Goal: Task Accomplishment & Management: Manage account settings

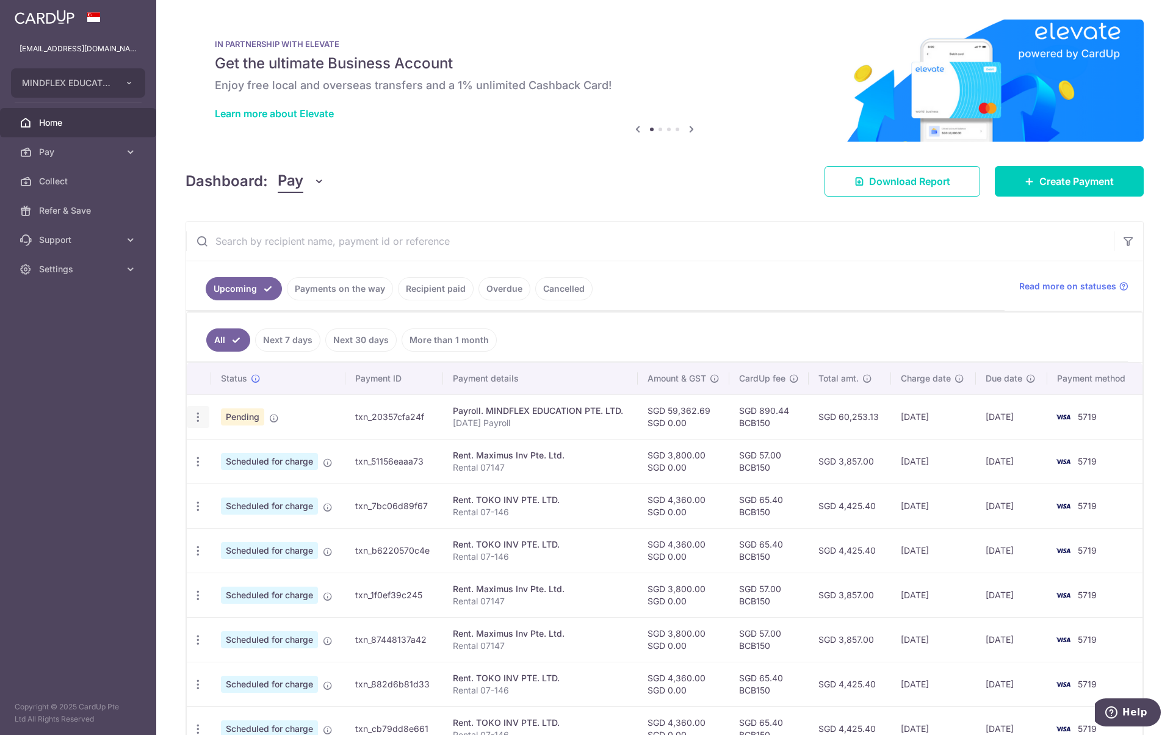
click at [198, 421] on icon "button" at bounding box center [198, 417] width 13 height 13
click at [227, 448] on span "Update payment" at bounding box center [263, 450] width 83 height 15
radio input "true"
type input "59,362.69"
type input "11/09/2025"
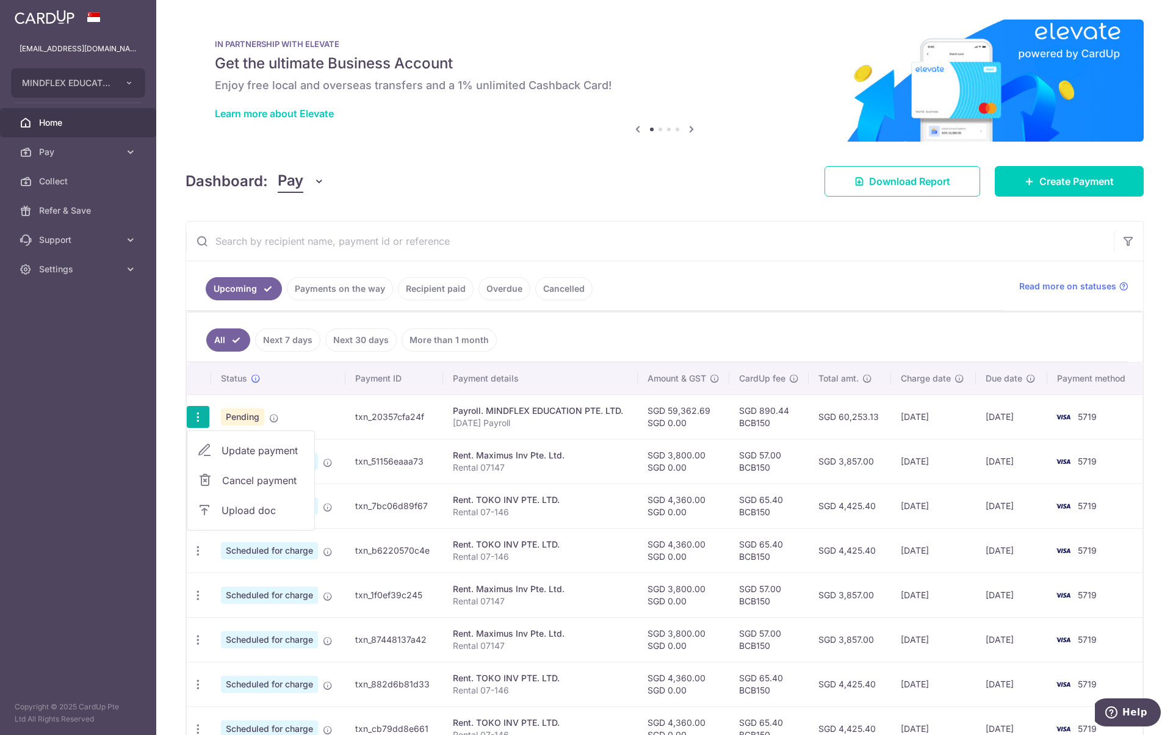
type input "[DATE] Payroll"
type input "Aug 2025 Payrol"
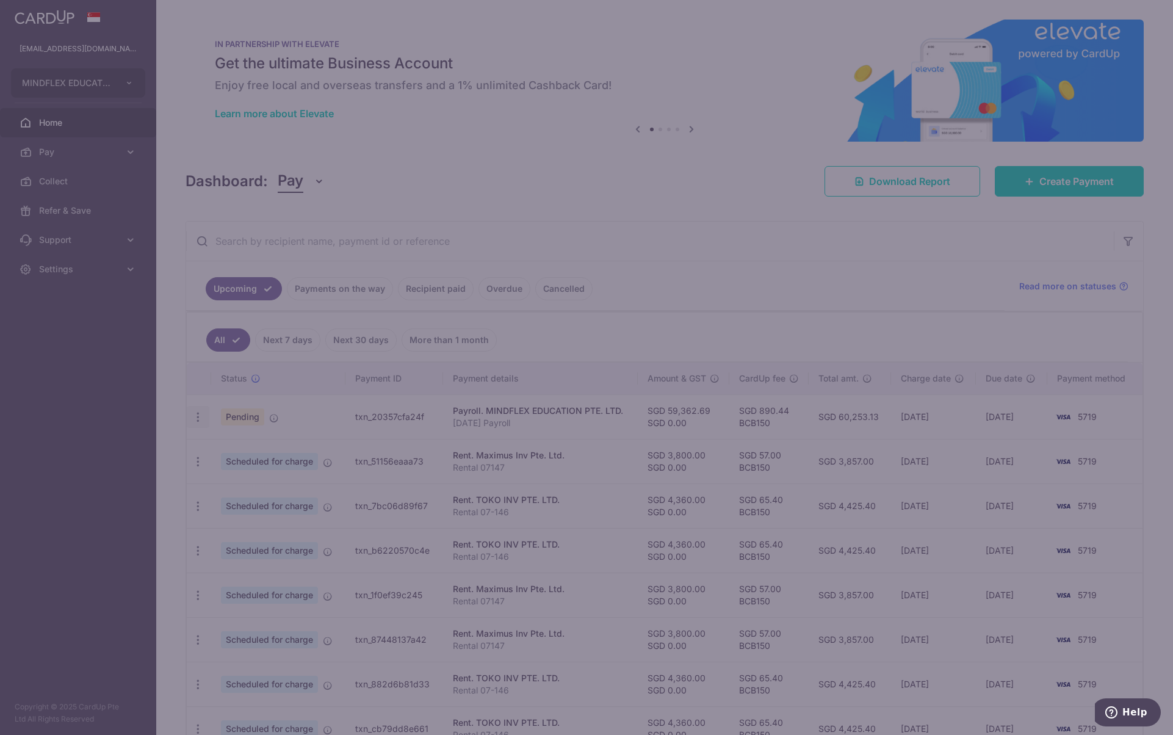
type input "BCB150"
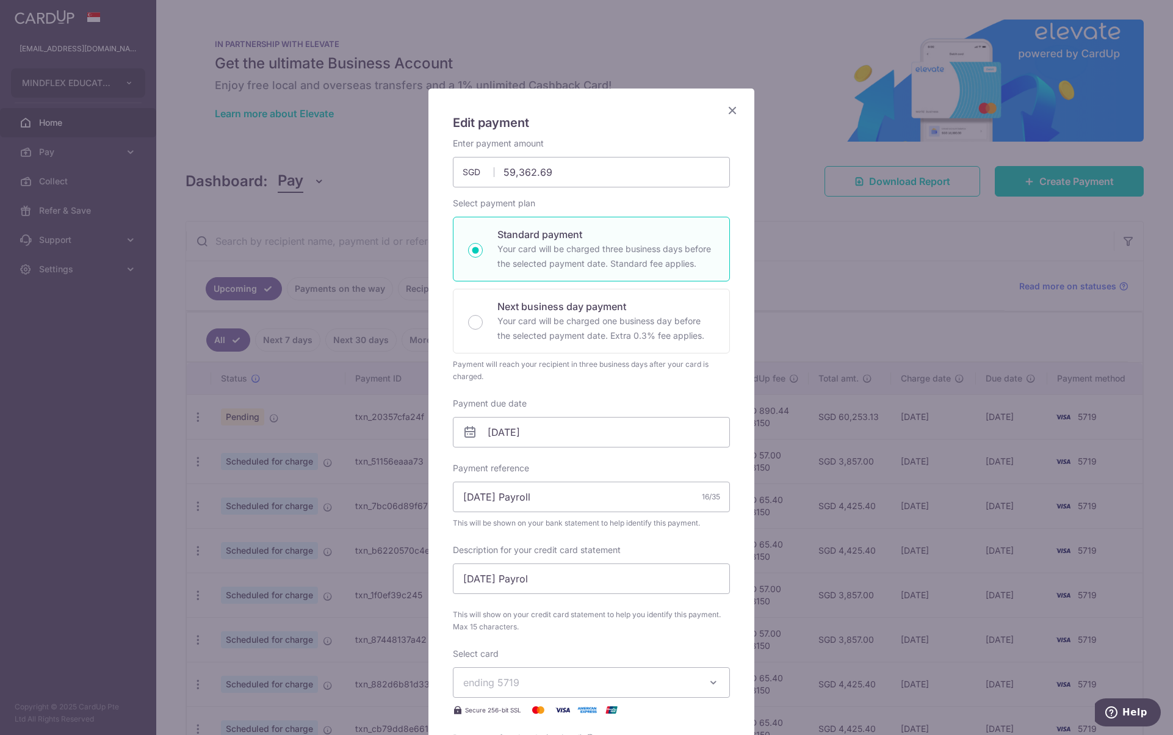
click at [807, 269] on div "Edit payment By clicking apply, you will make changes to all payments to MINDFL…" at bounding box center [586, 367] width 1173 height 735
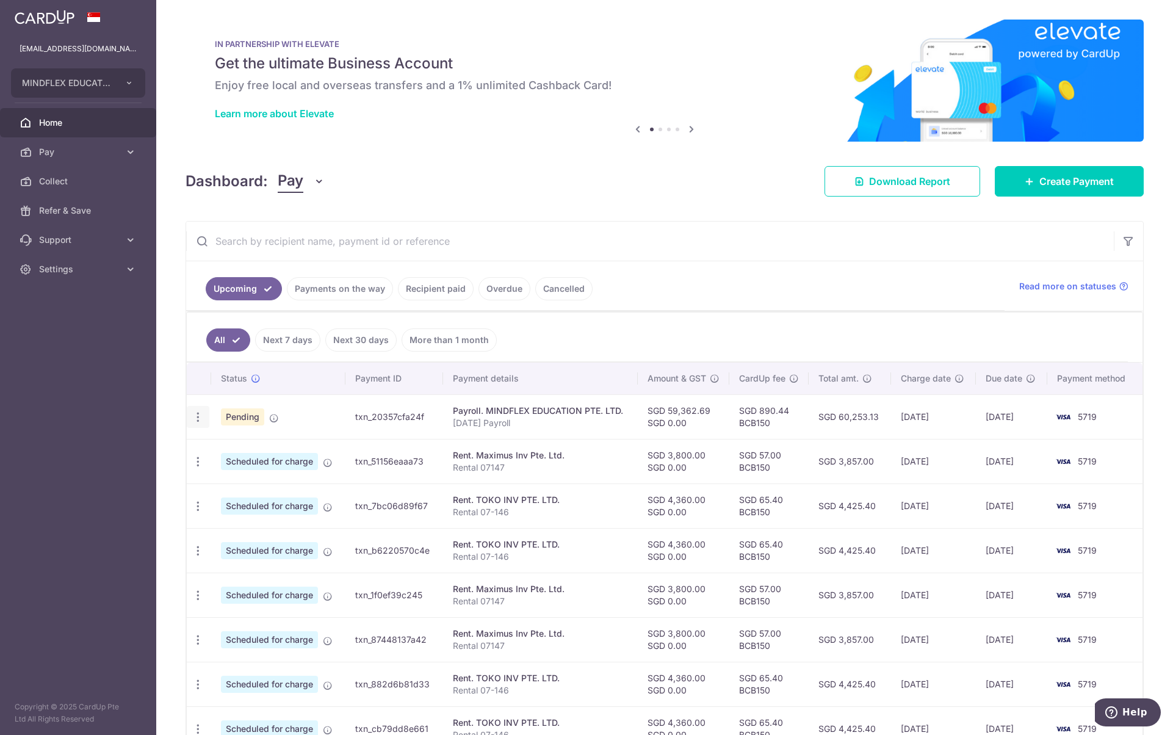
click at [200, 422] on icon "button" at bounding box center [198, 417] width 13 height 13
click at [246, 507] on span "Upload doc" at bounding box center [263, 510] width 83 height 15
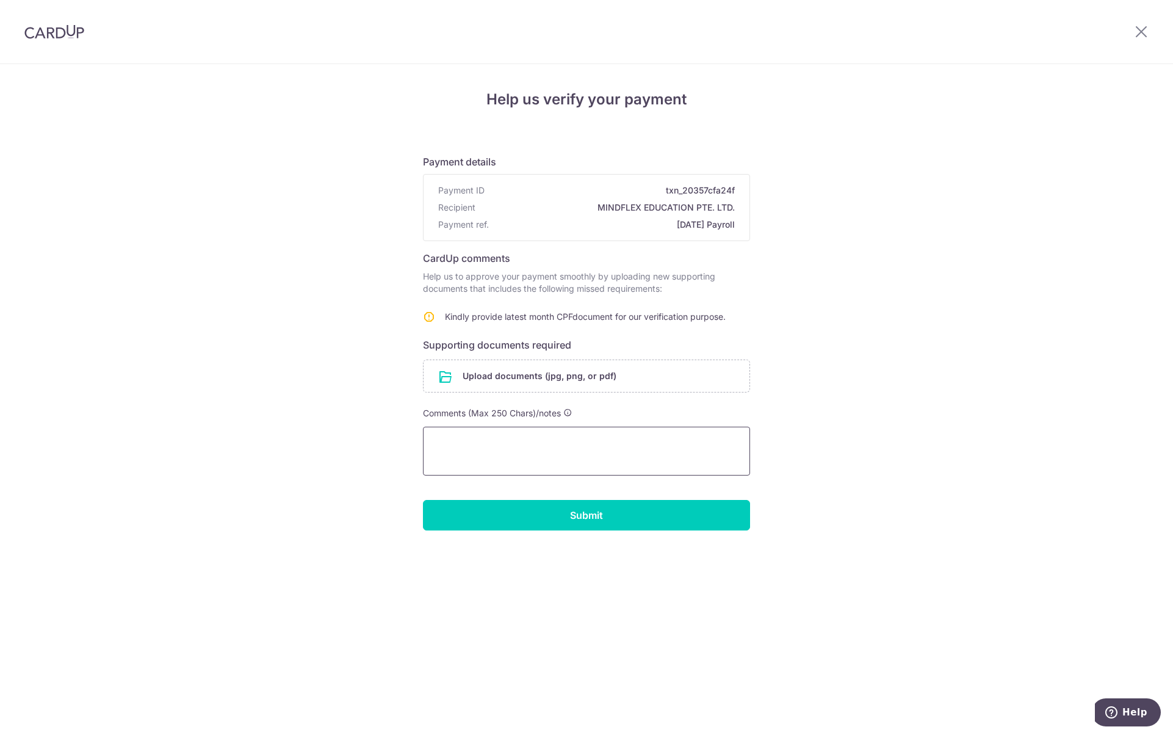
click at [551, 455] on textarea at bounding box center [586, 451] width 327 height 49
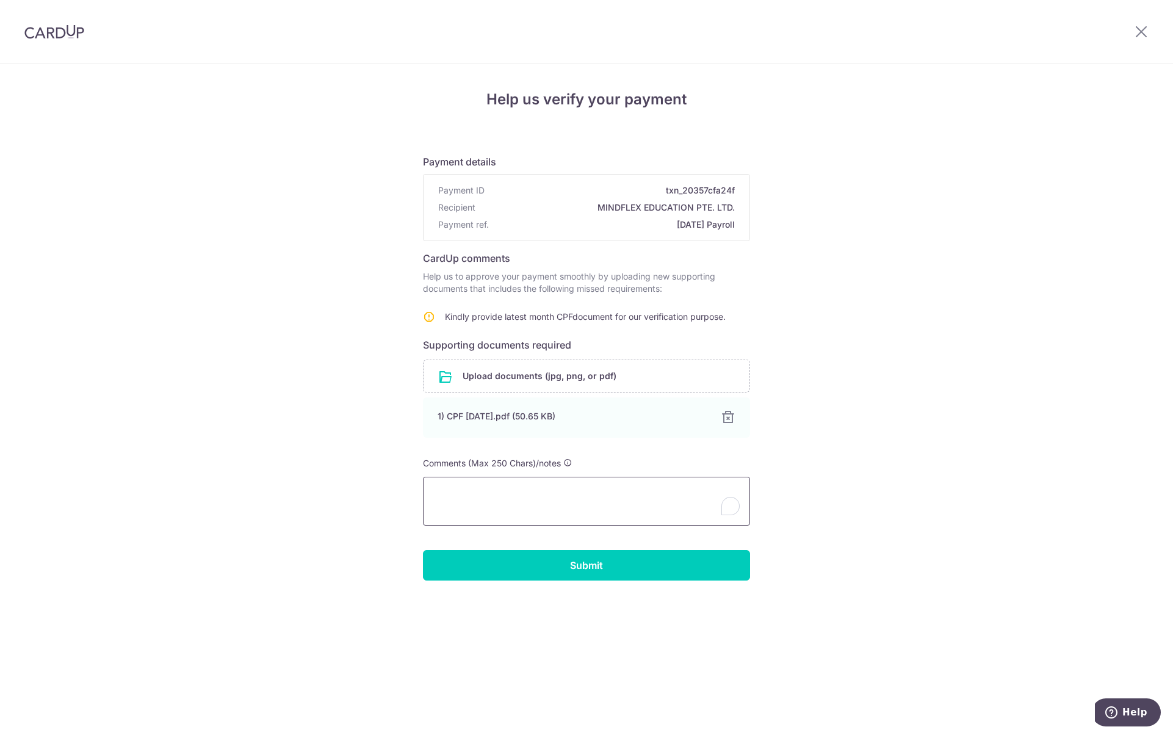
click at [556, 509] on textarea "To enrich screen reader interactions, please activate Accessibility in Grammarl…" at bounding box center [586, 501] width 327 height 49
type textarea "hi apologies i missed out on the document, have added it in"
click at [541, 567] on input "Submit" at bounding box center [586, 565] width 327 height 31
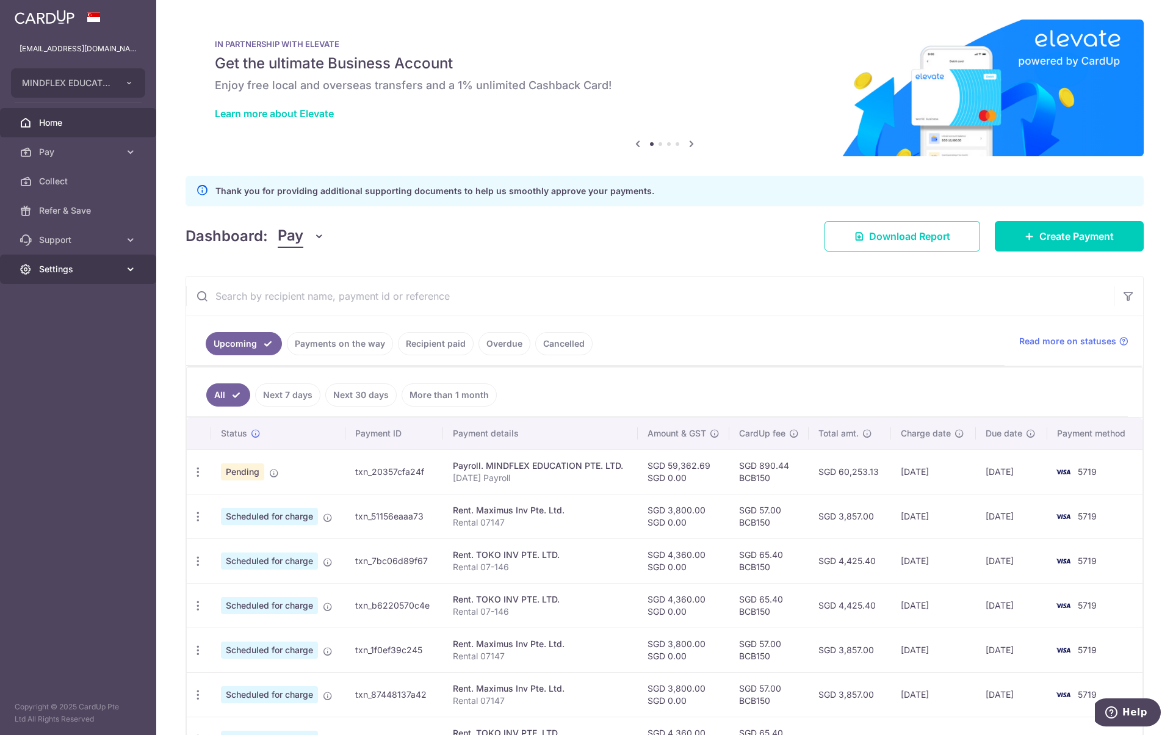
click at [85, 271] on span "Settings" at bounding box center [79, 269] width 81 height 12
click at [104, 90] on button "MINDFLEX EDUCATION PTE. LTD." at bounding box center [78, 82] width 134 height 29
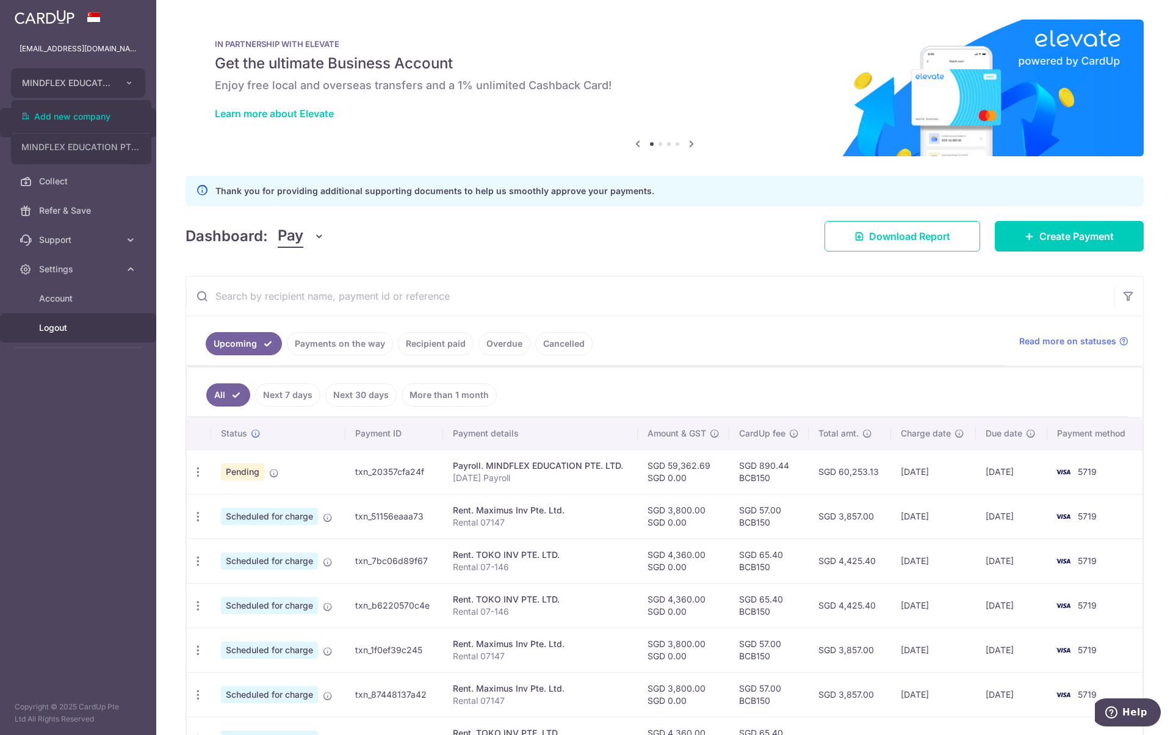
click at [72, 325] on span "Logout" at bounding box center [79, 328] width 81 height 12
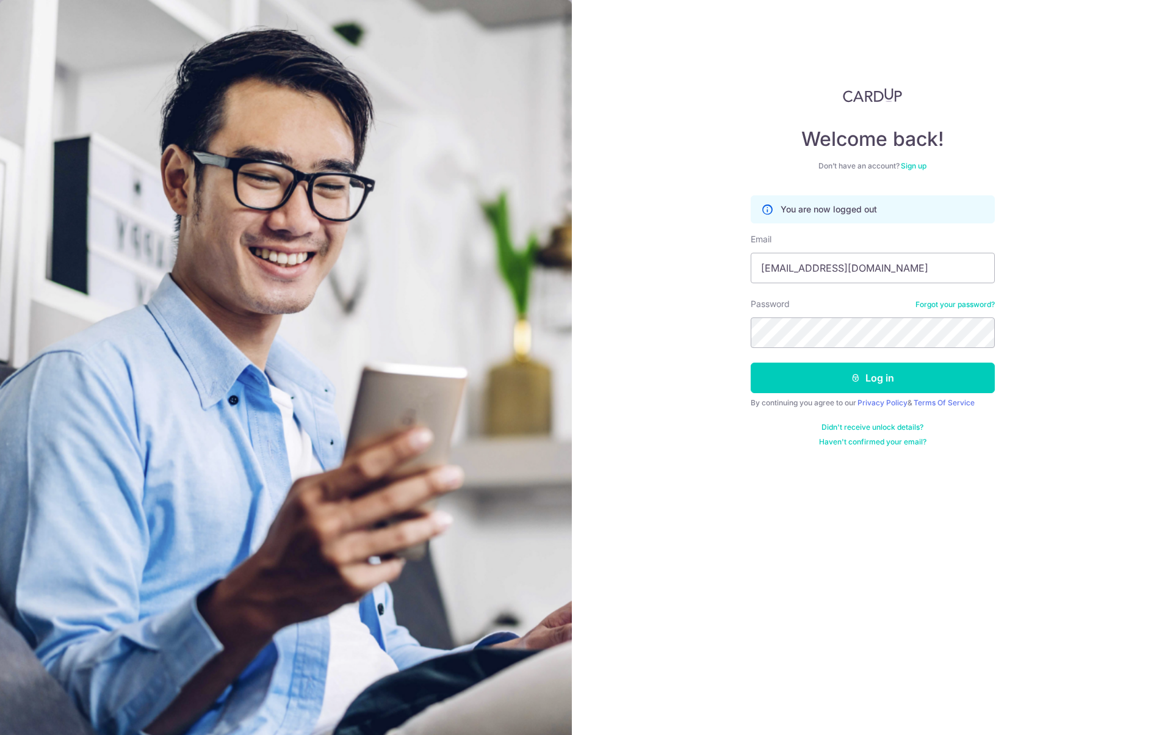
click at [751, 283] on div at bounding box center [751, 283] width 0 height 0
type input "benjaminchristopherboo+4@gmail.com"
click at [847, 380] on button "Log in" at bounding box center [873, 378] width 244 height 31
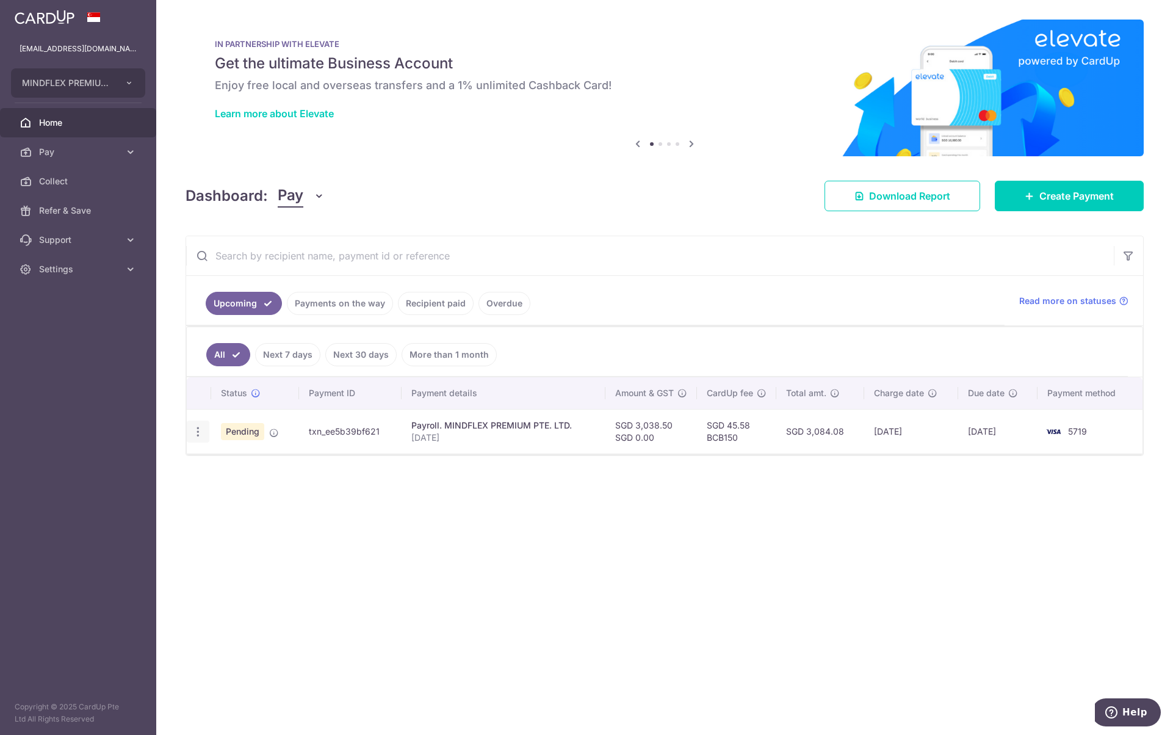
click at [200, 433] on icon "button" at bounding box center [198, 432] width 13 height 13
